Goal: Participate in discussion: Engage in conversation with other users on a specific topic

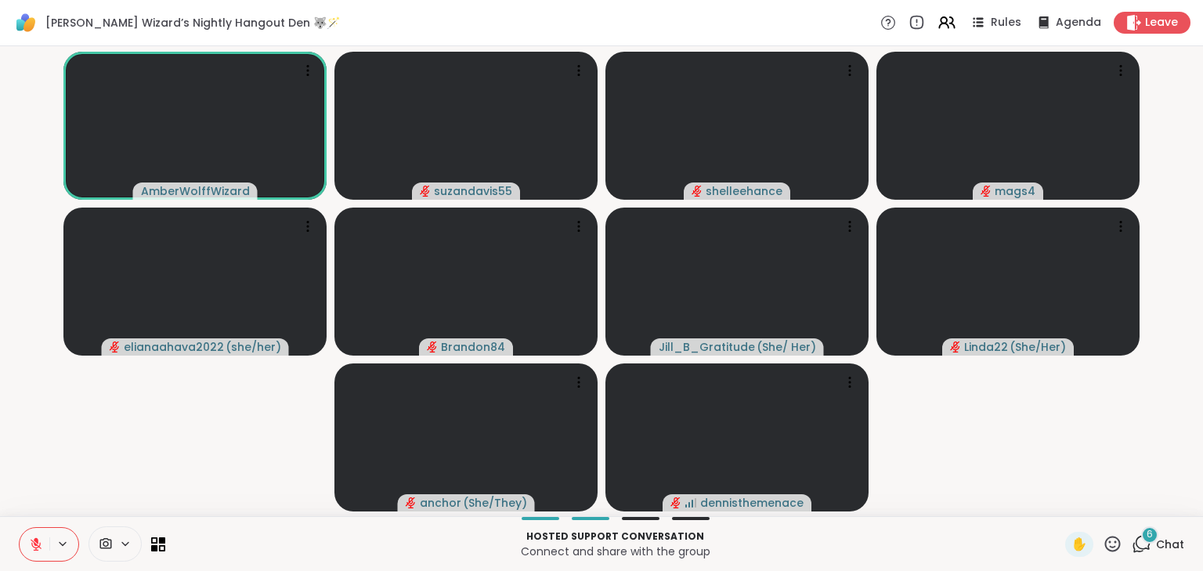
click at [38, 543] on icon at bounding box center [36, 540] width 5 height 6
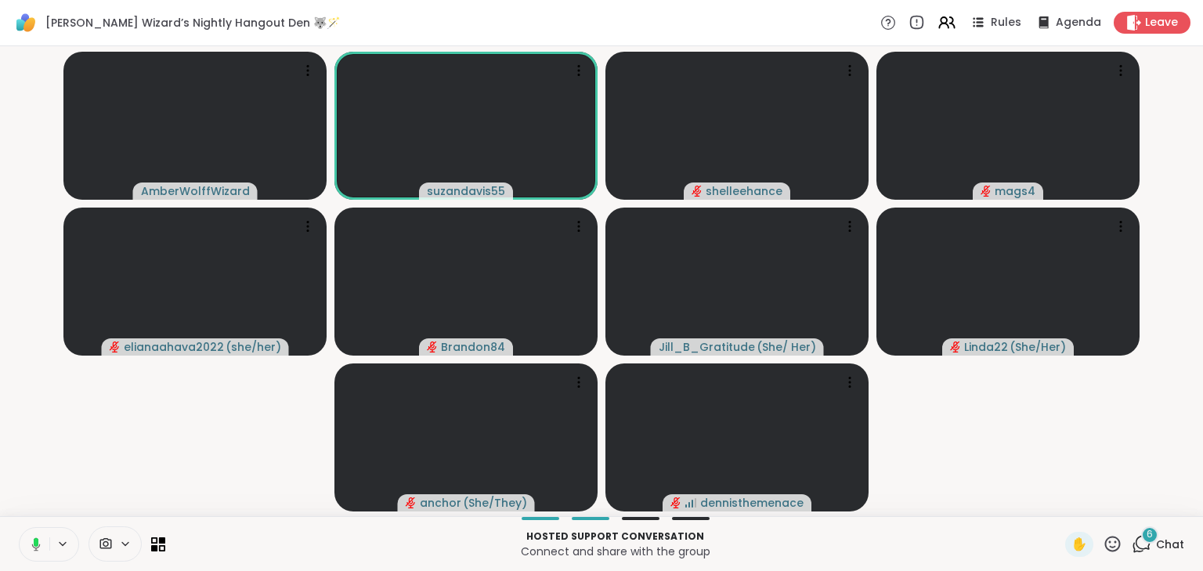
click at [34, 540] on icon at bounding box center [36, 541] width 5 height 9
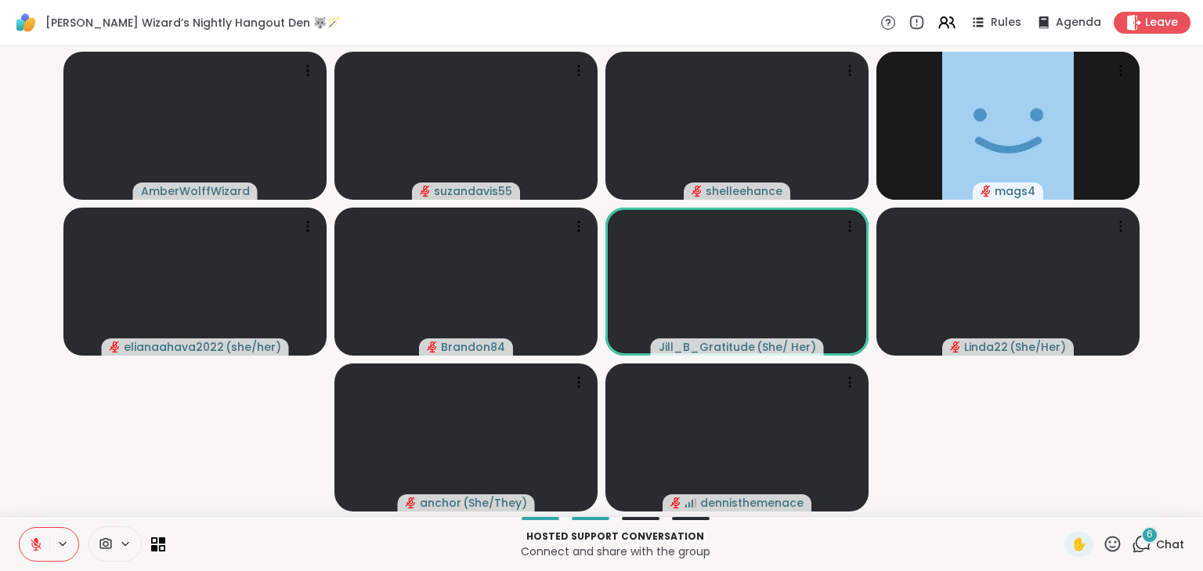
click at [39, 543] on icon at bounding box center [36, 544] width 11 height 11
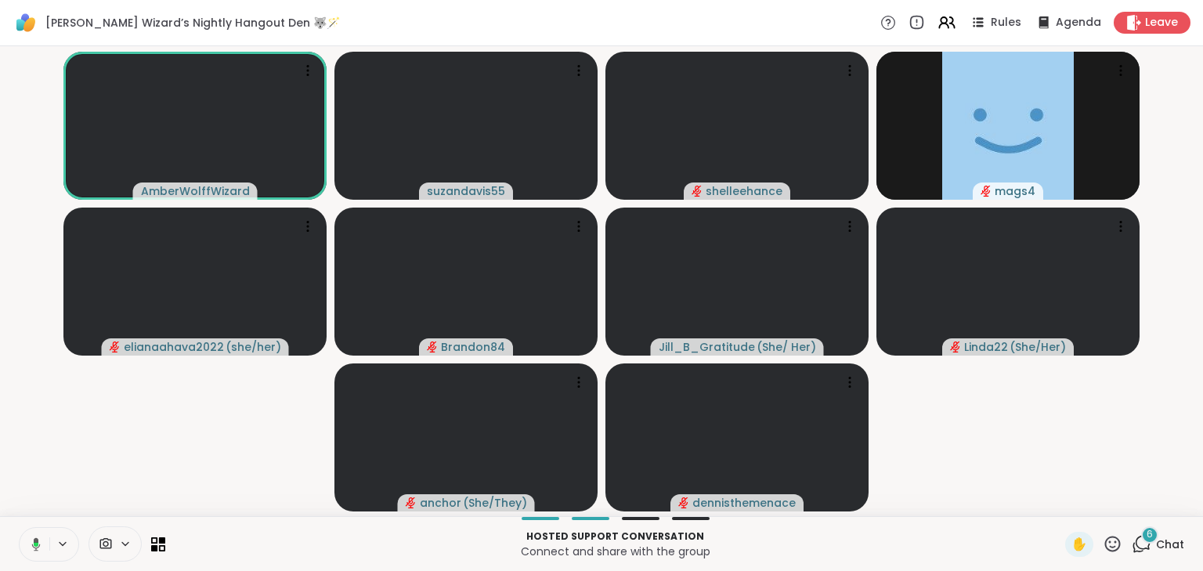
click at [34, 540] on icon at bounding box center [36, 543] width 9 height 13
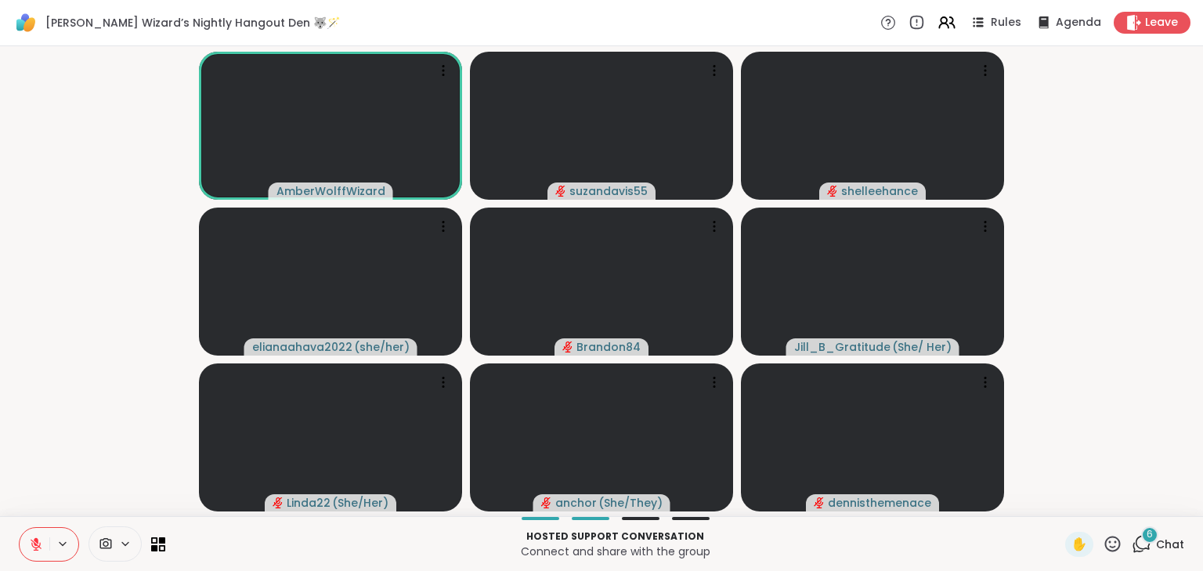
click at [34, 535] on button at bounding box center [35, 544] width 30 height 33
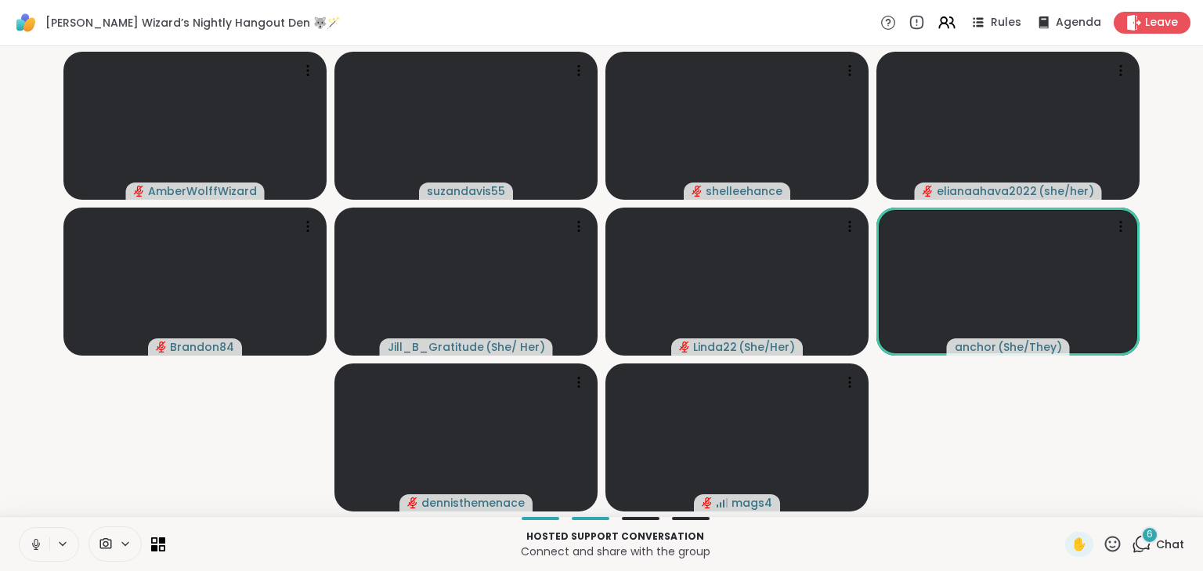
click at [31, 539] on icon at bounding box center [36, 544] width 14 height 14
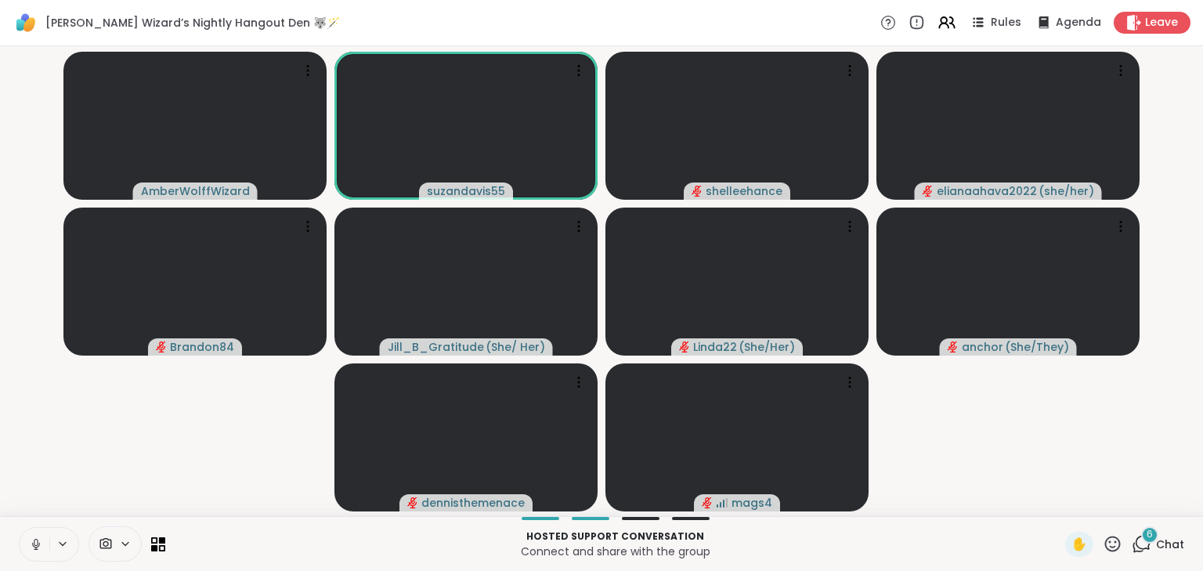
click at [34, 540] on icon at bounding box center [36, 542] width 4 height 7
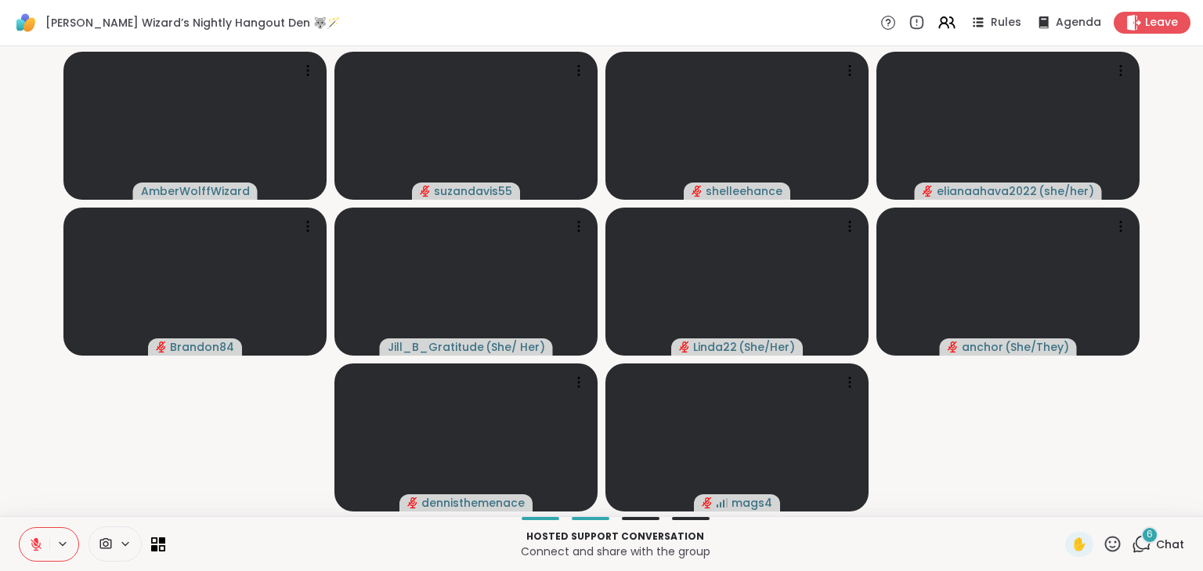
click at [46, 540] on button at bounding box center [35, 544] width 30 height 33
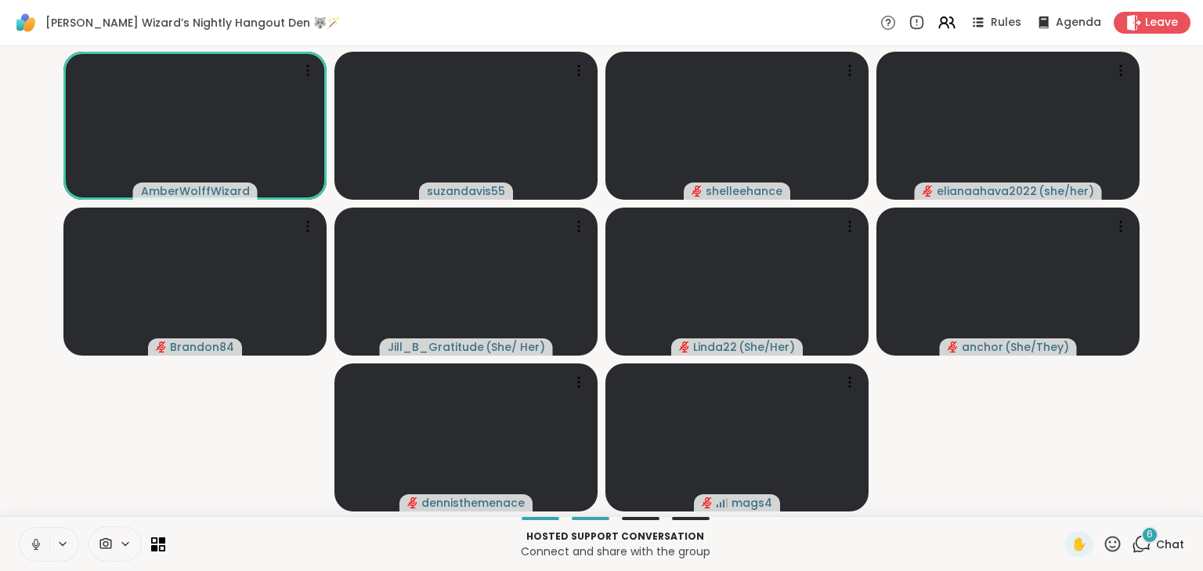
click at [34, 537] on icon at bounding box center [36, 544] width 14 height 14
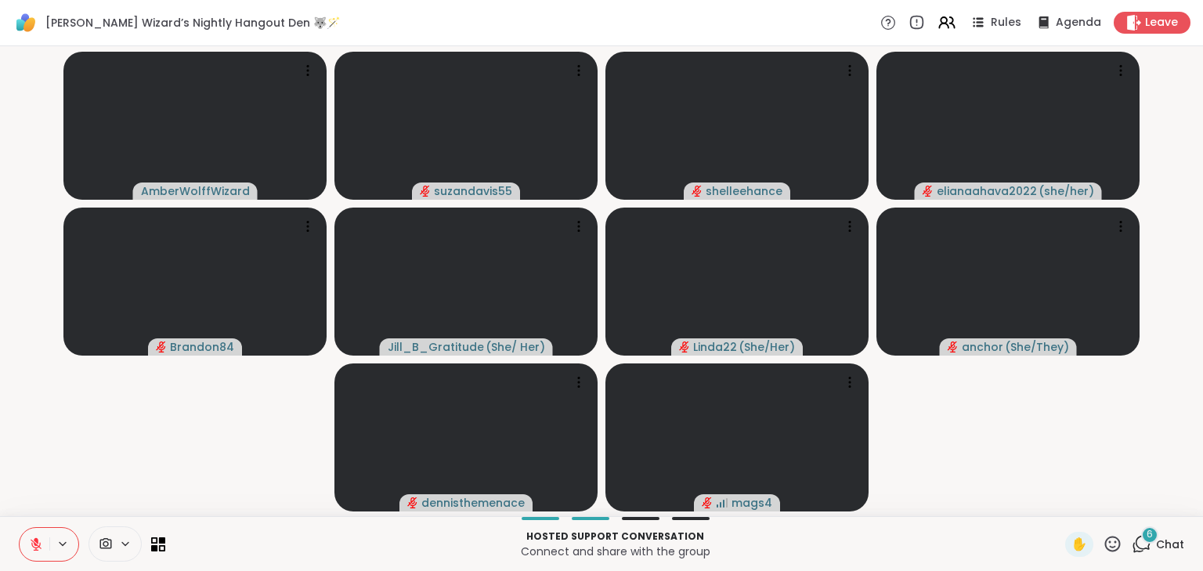
click at [44, 547] on button at bounding box center [35, 544] width 30 height 33
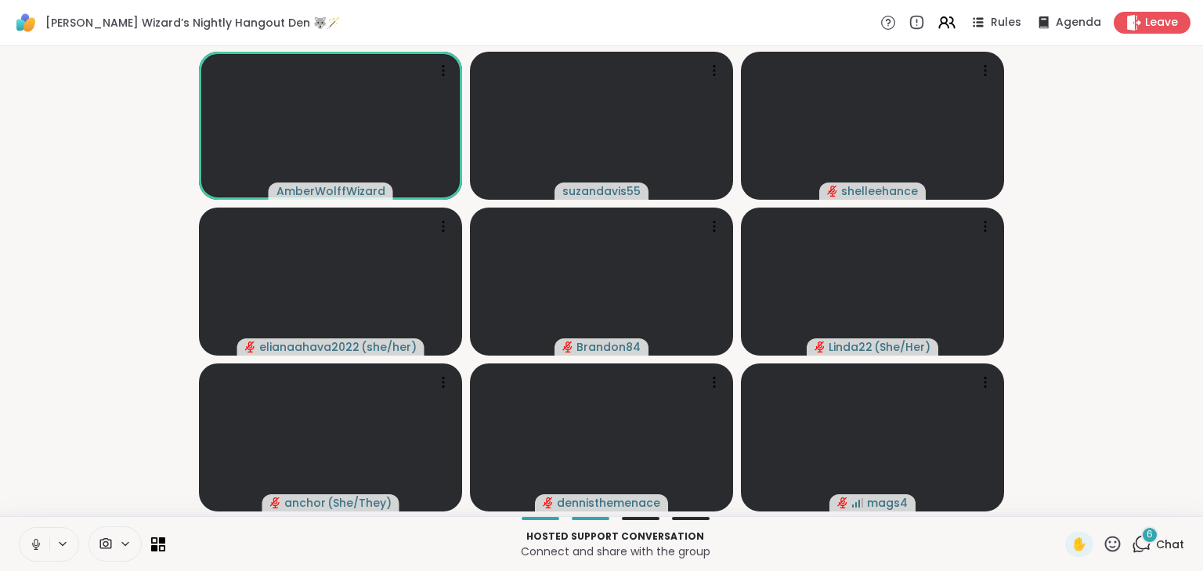
click at [37, 543] on icon at bounding box center [36, 544] width 14 height 14
click at [37, 548] on icon at bounding box center [36, 544] width 14 height 14
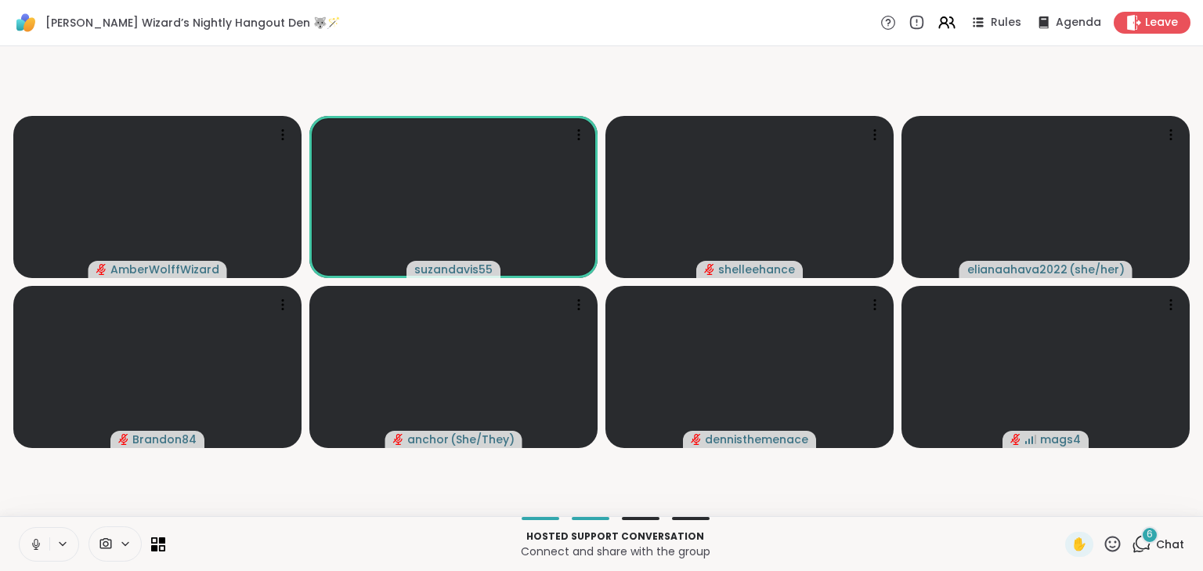
click at [38, 543] on icon at bounding box center [36, 544] width 8 height 5
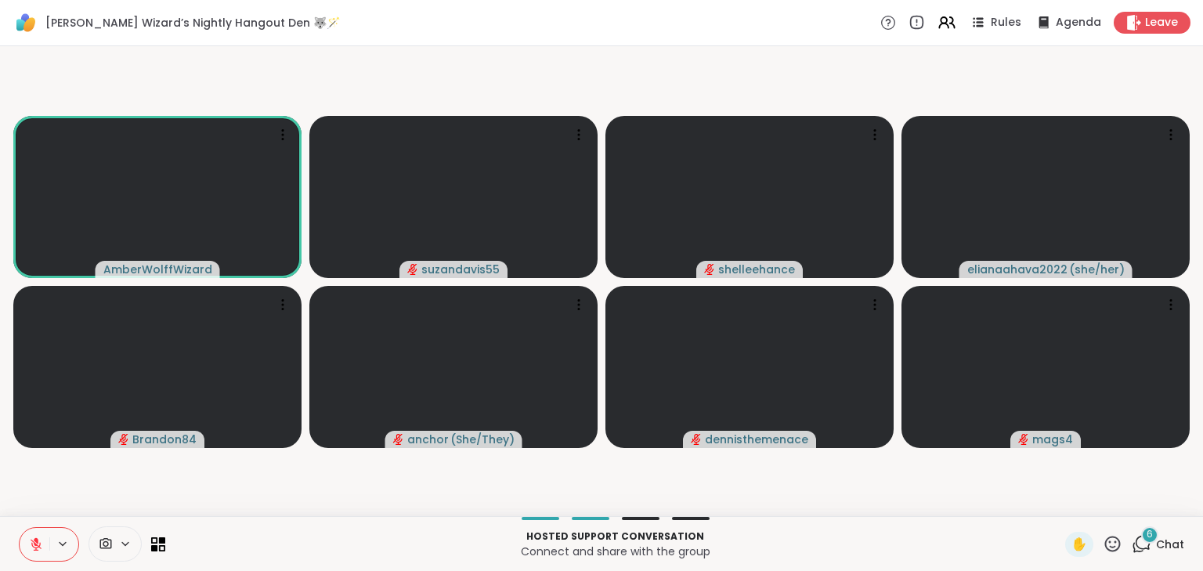
click at [39, 548] on icon at bounding box center [36, 544] width 14 height 14
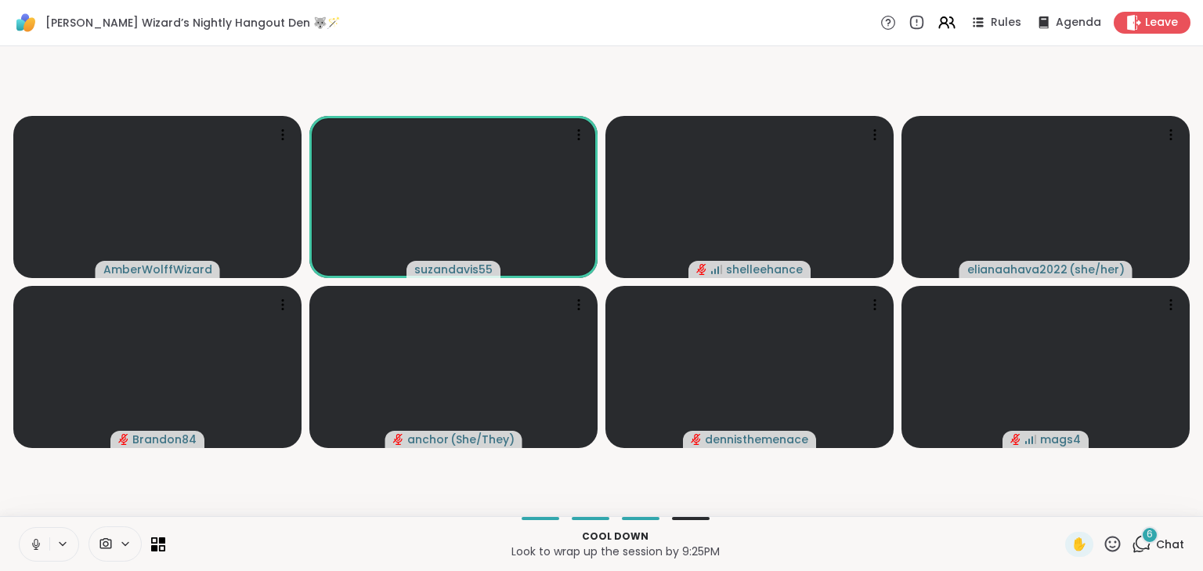
click at [29, 543] on icon at bounding box center [36, 544] width 14 height 14
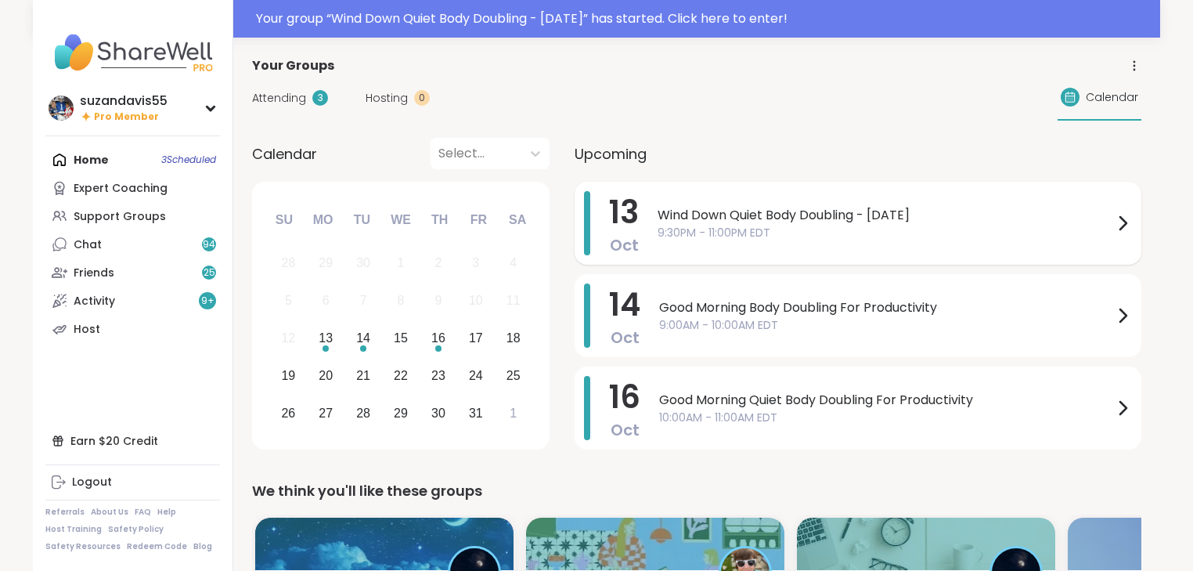
click at [731, 225] on span "9:30PM - 11:00PM EDT" at bounding box center [886, 233] width 456 height 16
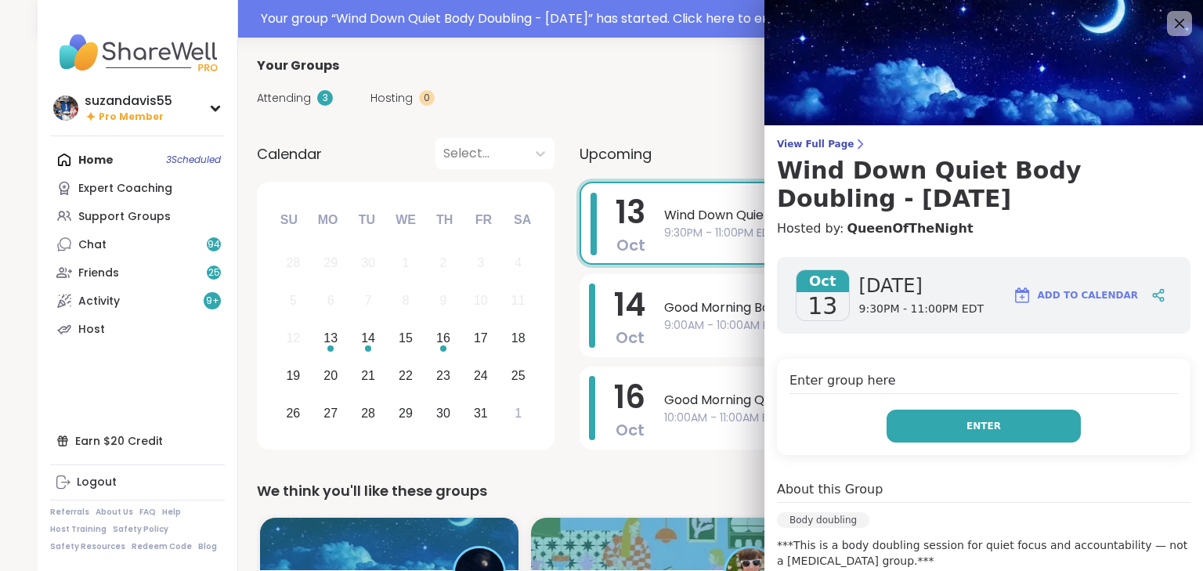
click at [926, 435] on button "Enter" at bounding box center [984, 426] width 194 height 33
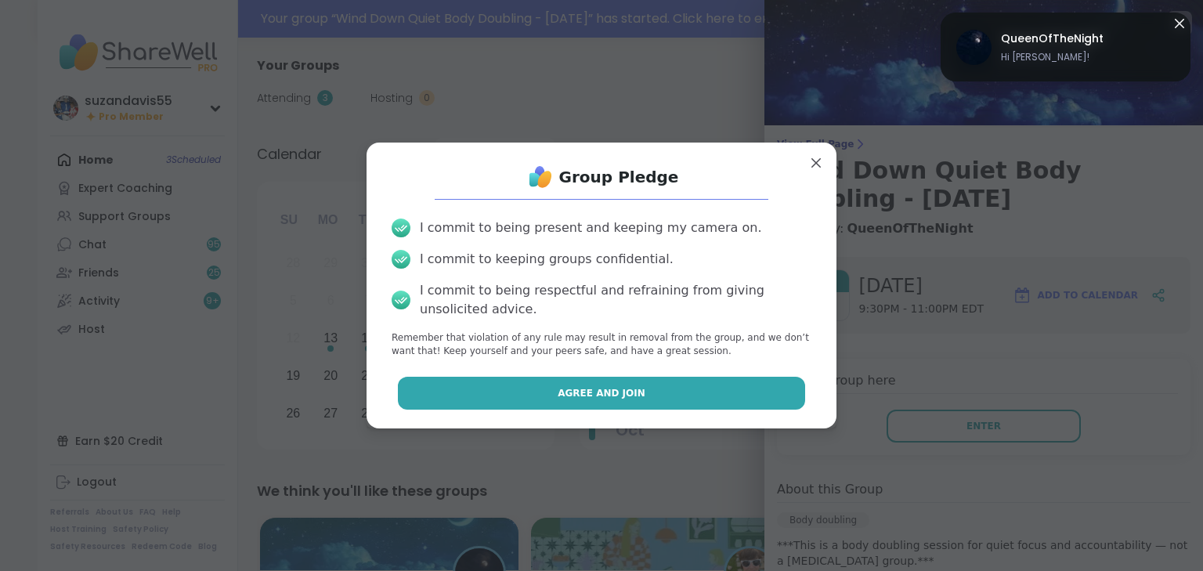
click at [724, 390] on button "Agree and Join" at bounding box center [602, 393] width 408 height 33
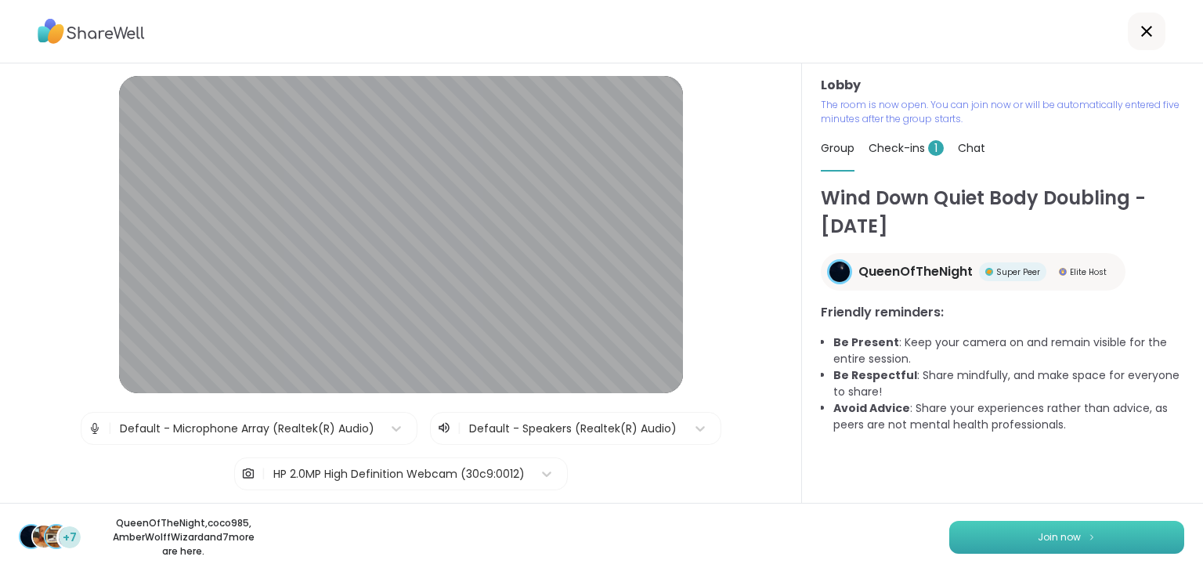
click at [1053, 533] on span "Join now" at bounding box center [1059, 537] width 43 height 14
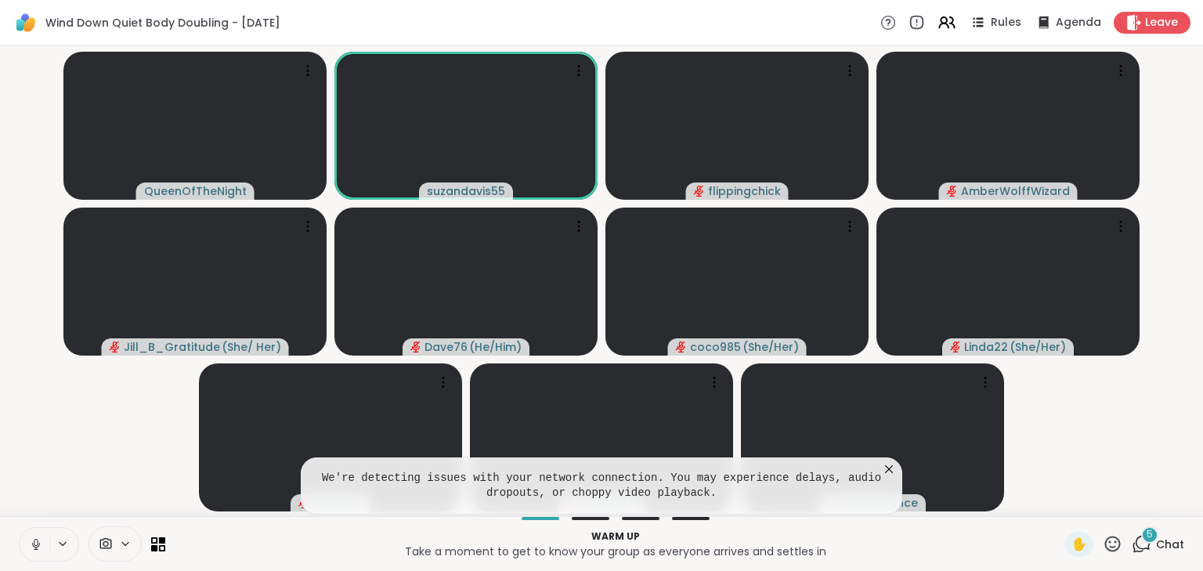
click at [29, 540] on icon at bounding box center [36, 544] width 14 height 14
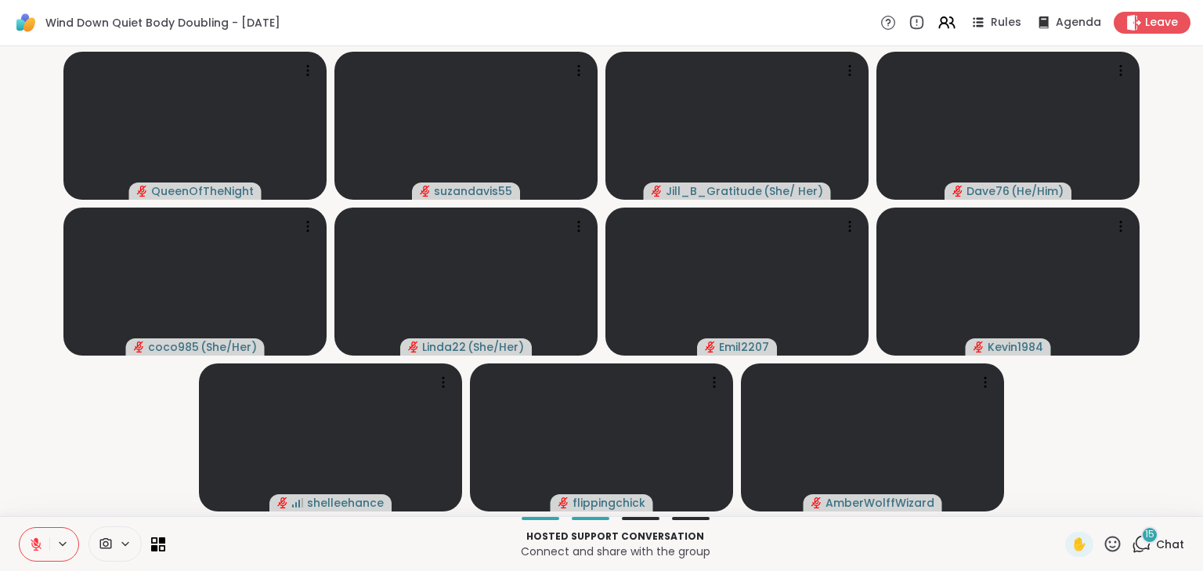
click at [1141, 539] on div "15" at bounding box center [1149, 534] width 17 height 17
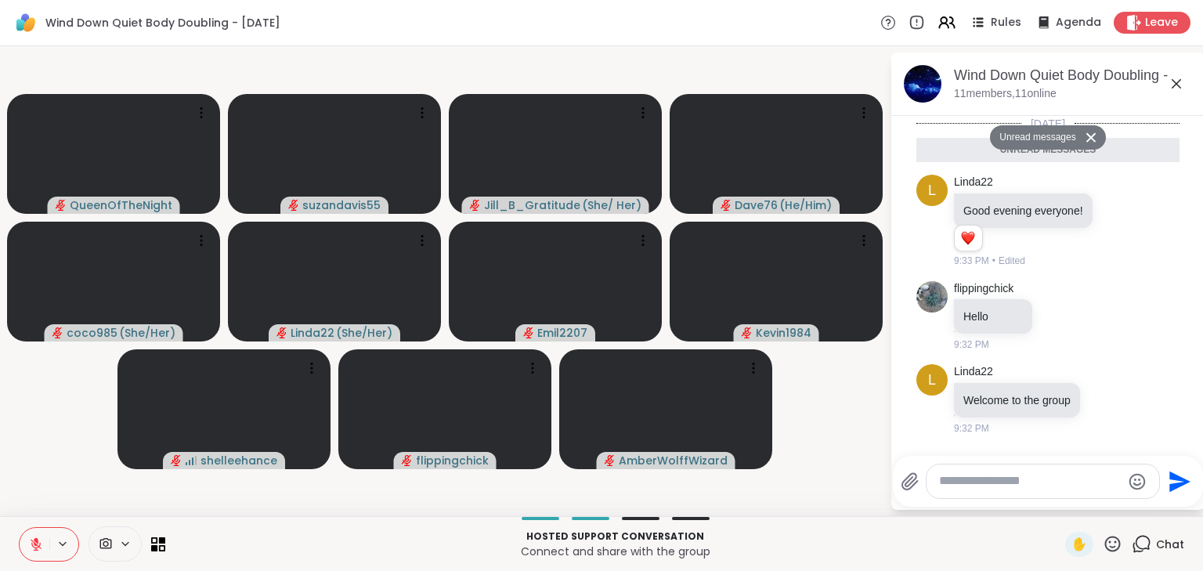
scroll to position [1770, 0]
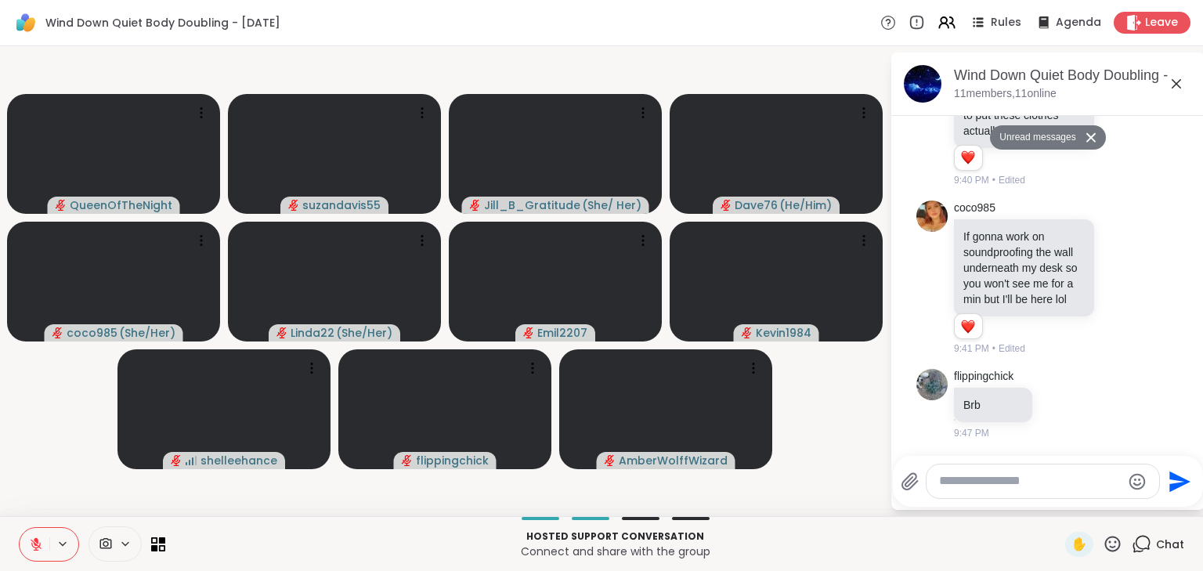
click at [977, 487] on textarea "Type your message" at bounding box center [1030, 481] width 182 height 16
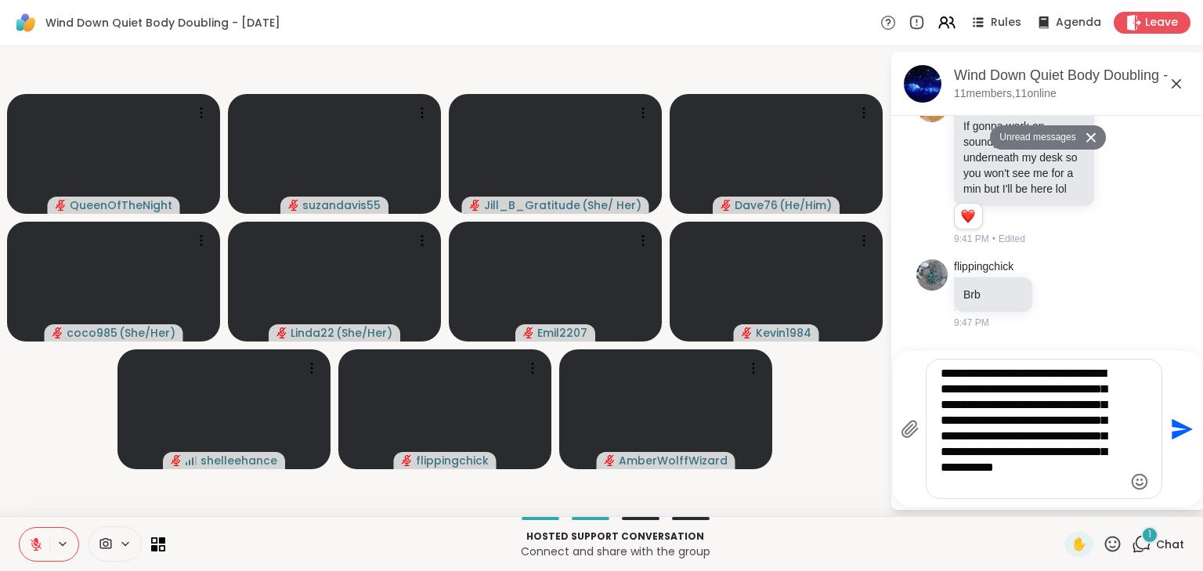
scroll to position [1967, 0]
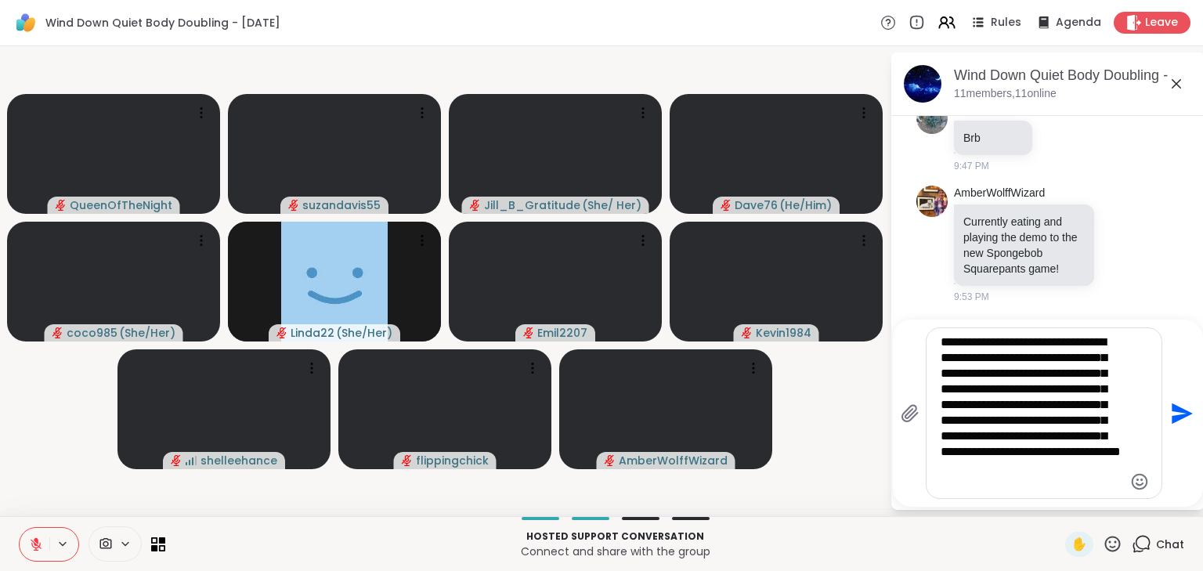
type textarea "**********"
click at [1184, 413] on icon "Send" at bounding box center [1182, 413] width 21 height 21
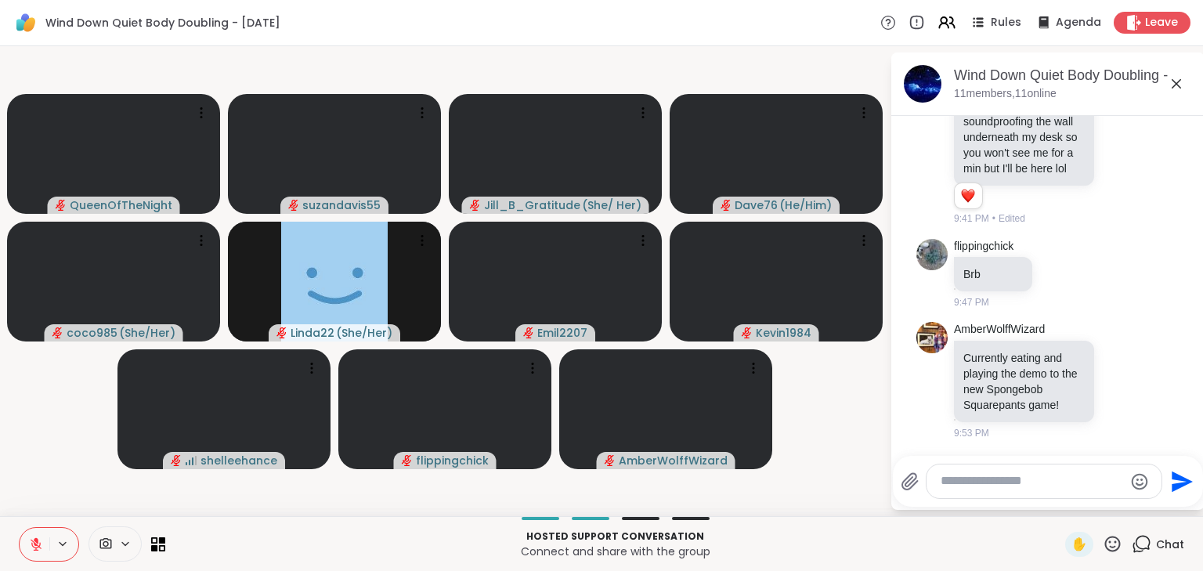
scroll to position [2149, 0]
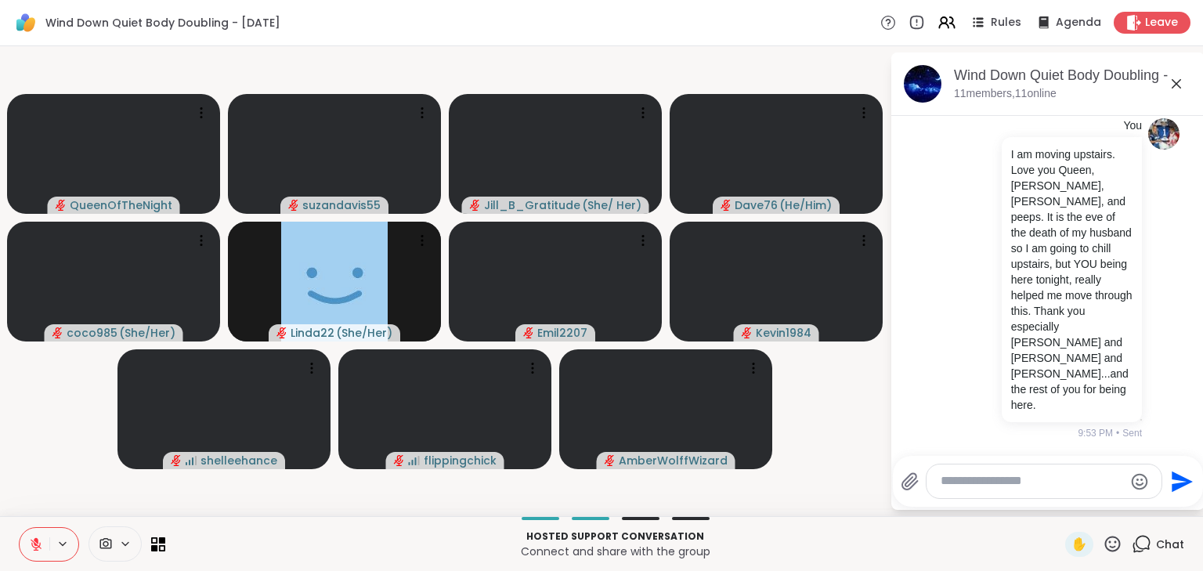
drag, startPoint x: 627, startPoint y: 479, endPoint x: 616, endPoint y: 486, distance: 12.4
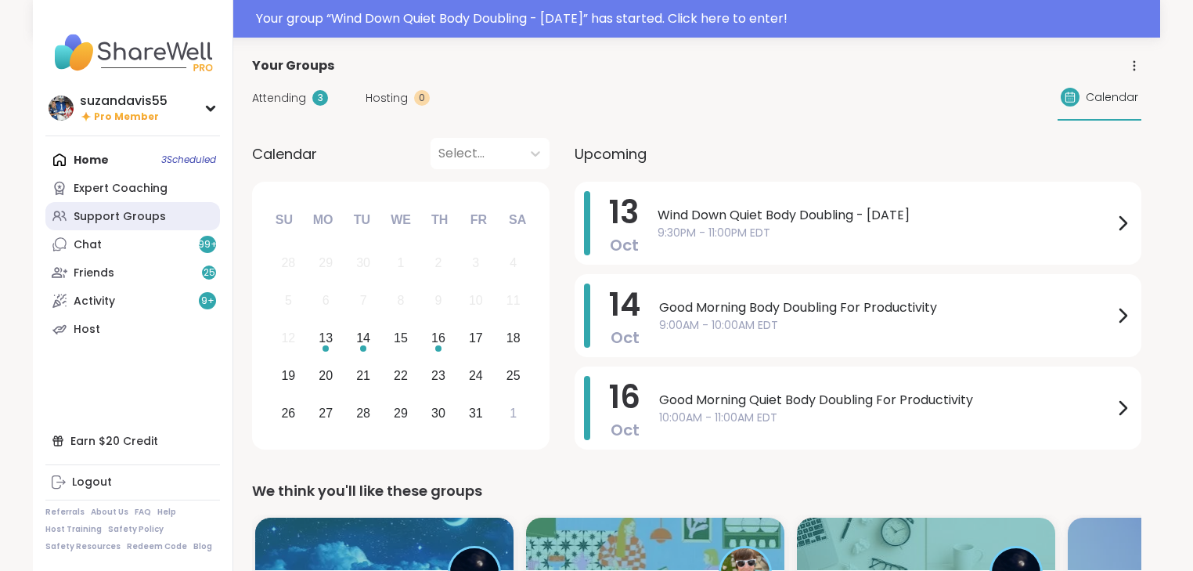
click at [117, 214] on div "Support Groups" at bounding box center [120, 217] width 92 height 16
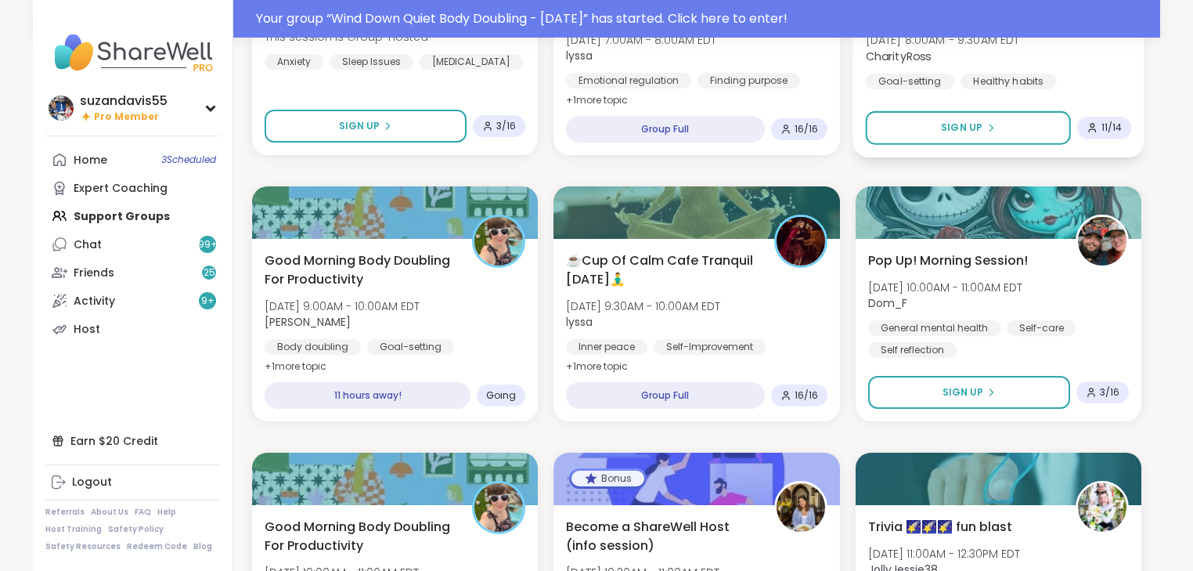
scroll to position [1128, 0]
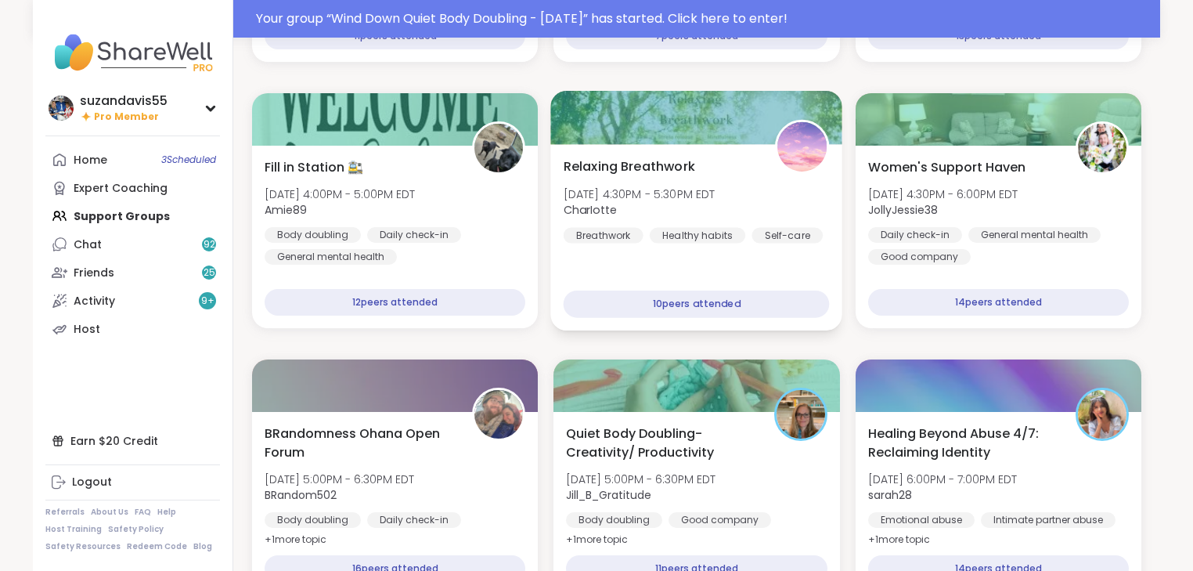
scroll to position [1128, 0]
